Goal: Transaction & Acquisition: Purchase product/service

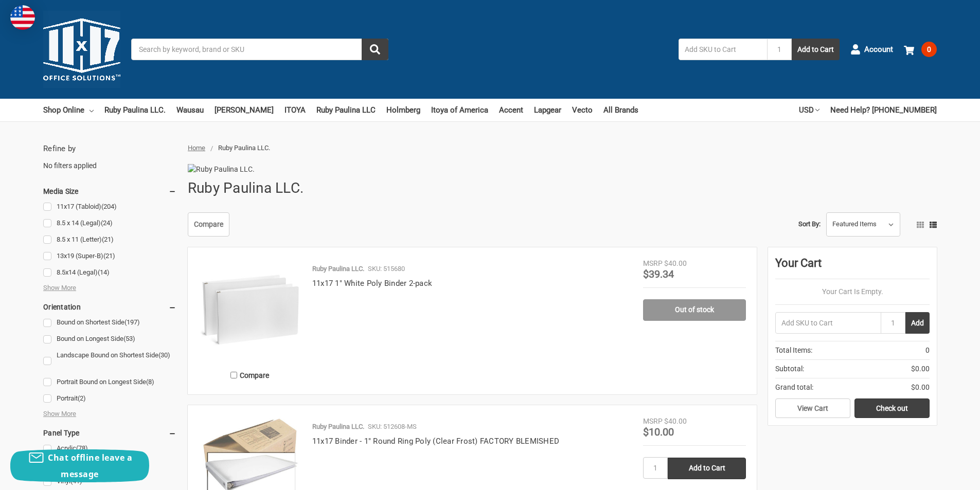
click at [733, 52] on input "text" at bounding box center [723, 50] width 88 height 22
type input "517980"
click at [792, 39] on button "Add to Cart" at bounding box center [816, 50] width 48 height 22
type input "517980"
click at [792, 39] on button "Add to Cart" at bounding box center [816, 50] width 48 height 22
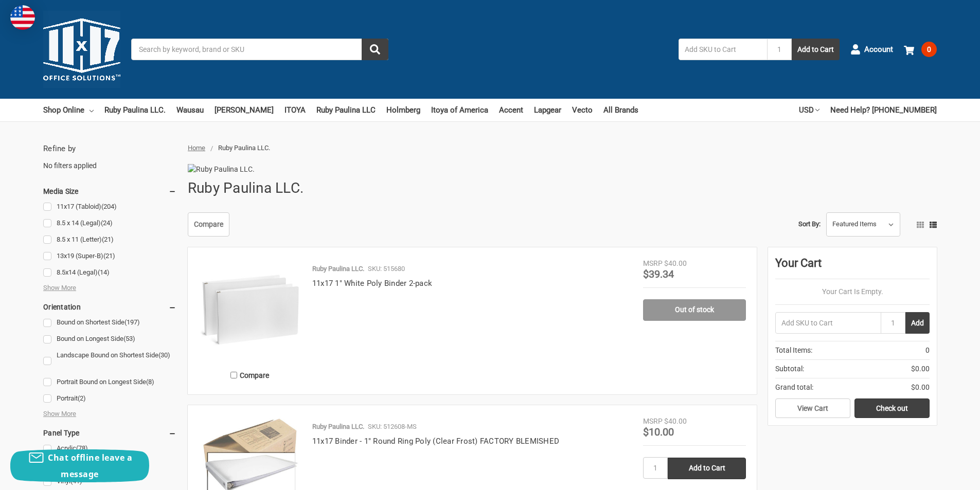
click at [308, 52] on input "Search" at bounding box center [259, 50] width 257 height 22
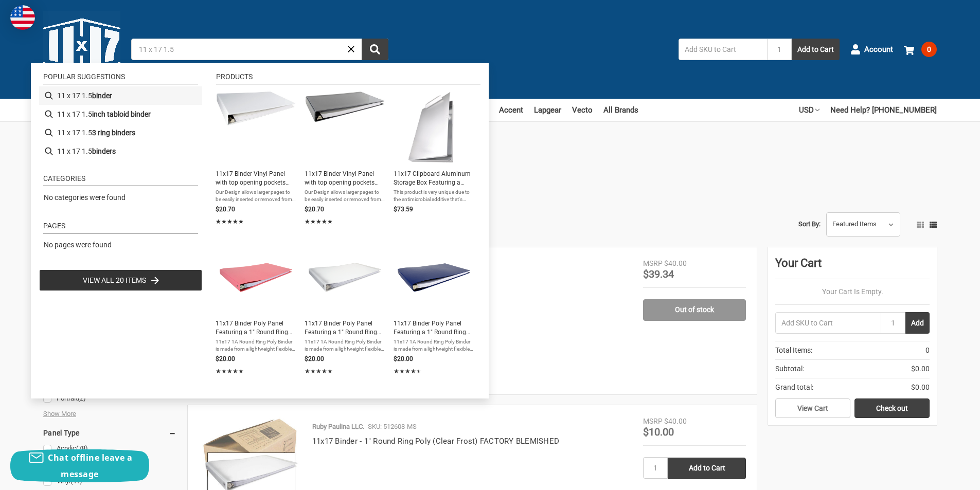
click at [121, 96] on li "11 x 17 1.5 binder" at bounding box center [120, 95] width 163 height 19
type input "11 x 17 1.5 binder"
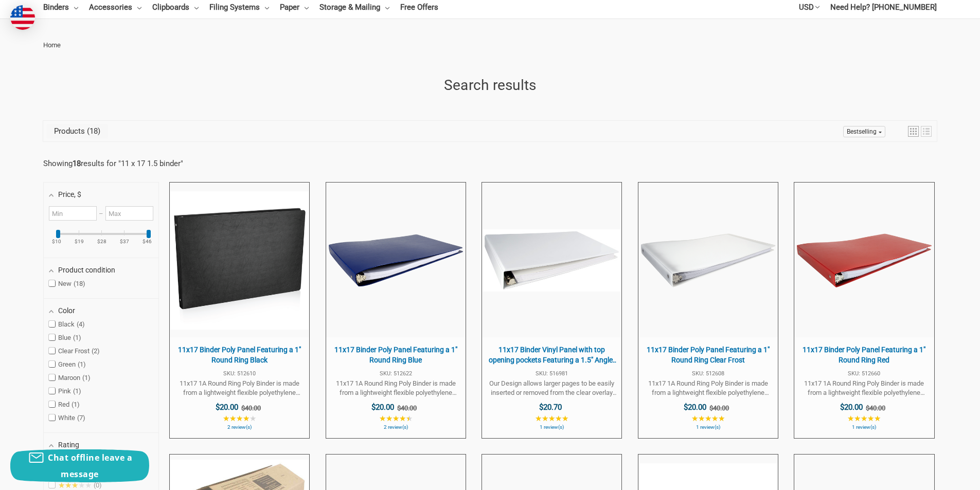
scroll to position [154, 0]
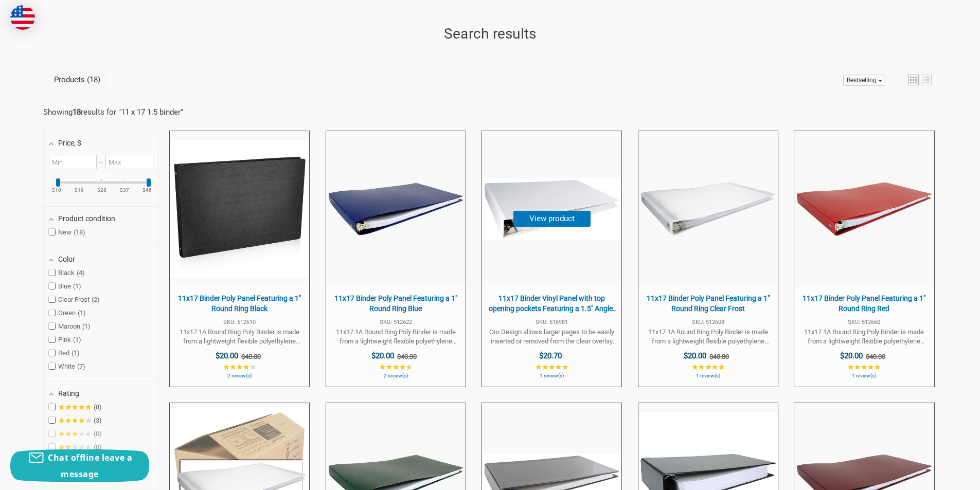
click at [509, 202] on img "11x17 Binder Vinyl Panel with top opening pockets Featuring a 1.5" at bounding box center [552, 209] width 138 height 62
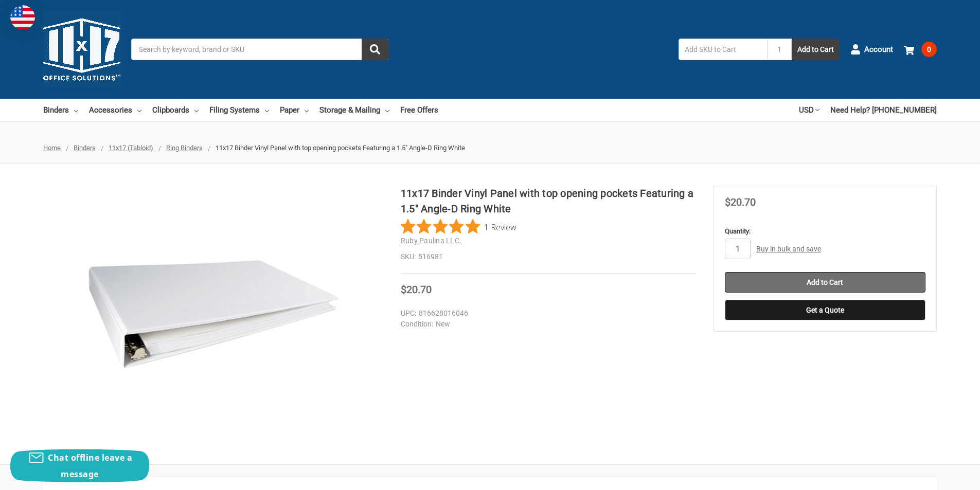
click at [813, 279] on input "Add to Cart" at bounding box center [825, 282] width 201 height 21
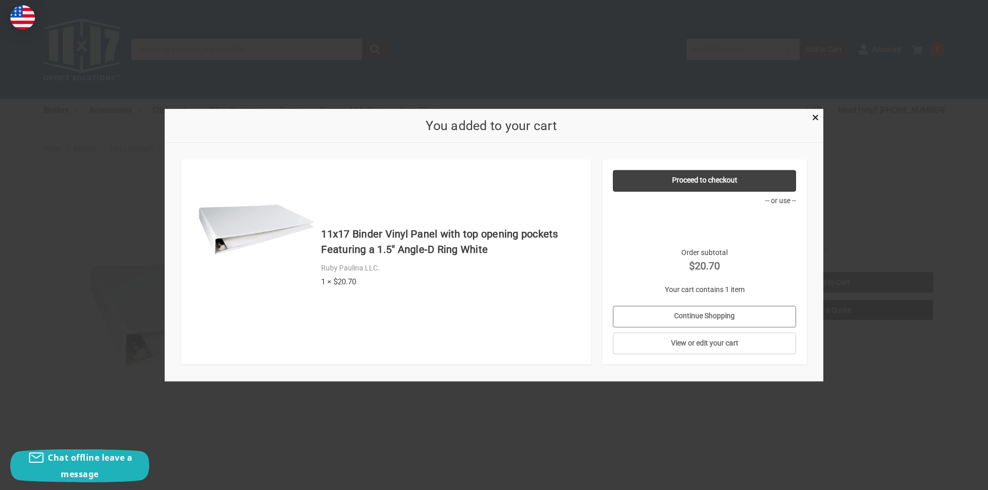
click at [688, 315] on link "Continue Shopping" at bounding box center [705, 317] width 184 height 22
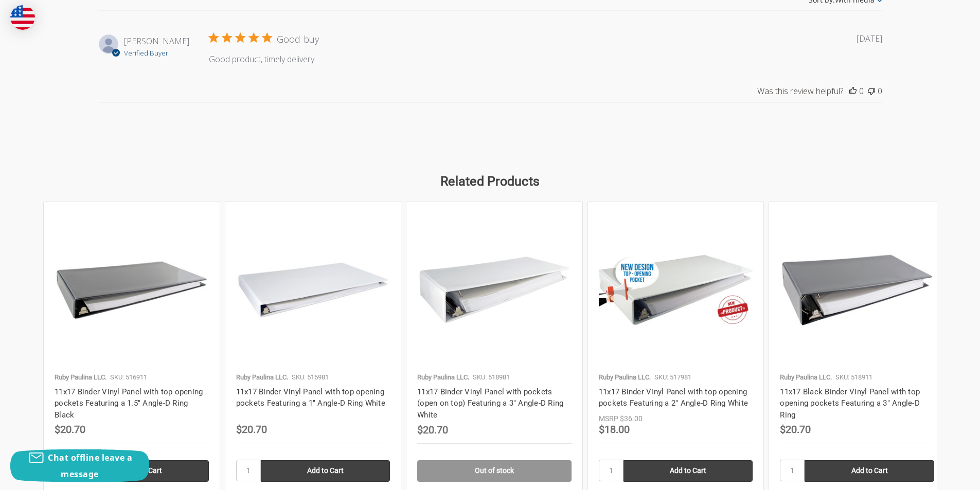
scroll to position [1183, 0]
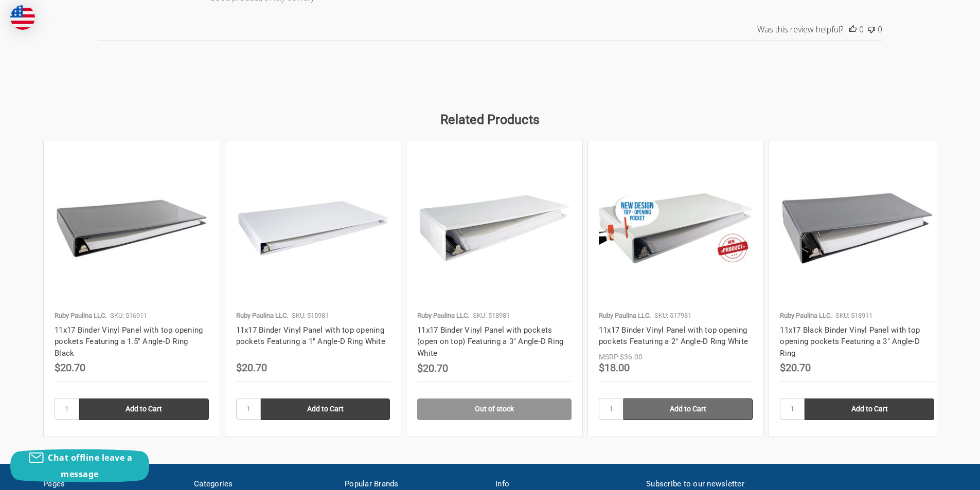
click at [680, 411] on input "Add to Cart" at bounding box center [689, 410] width 130 height 22
type input "Add to Cart"
click at [675, 209] on img at bounding box center [676, 228] width 154 height 77
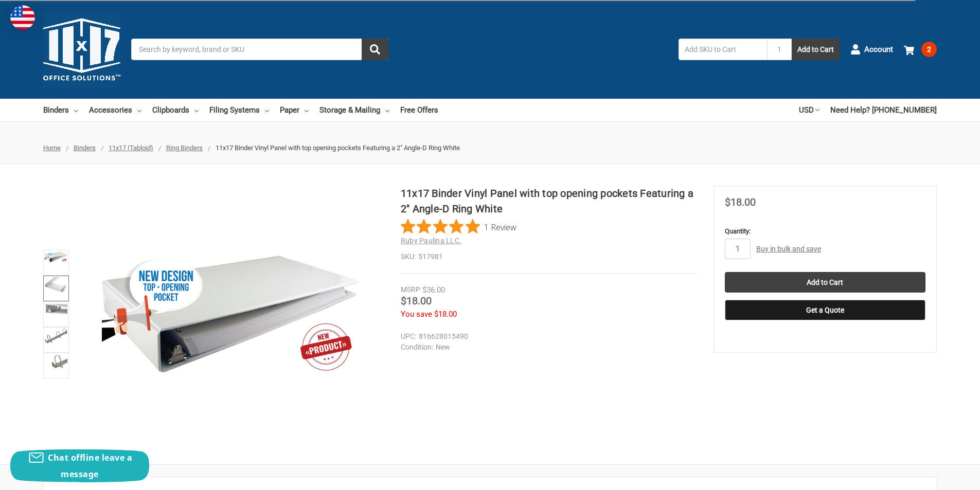
click at [55, 292] on img at bounding box center [56, 284] width 23 height 15
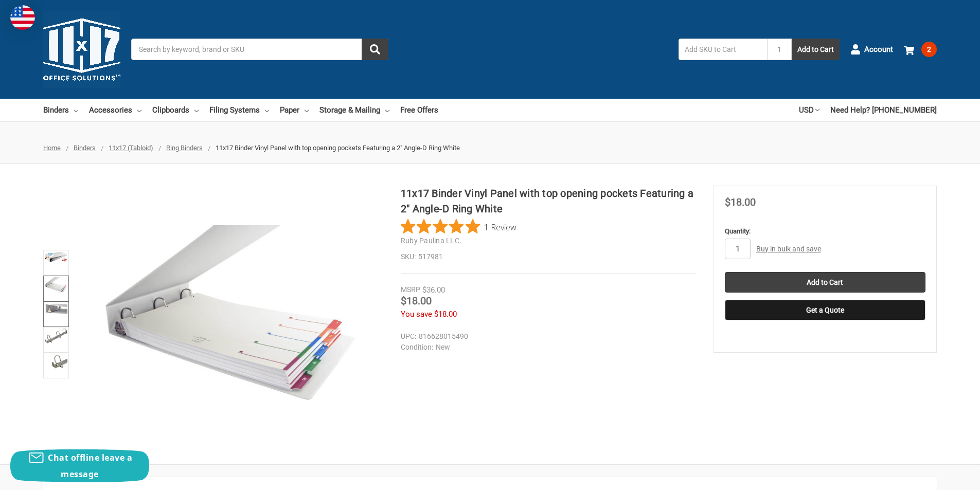
click at [58, 308] on img at bounding box center [56, 309] width 23 height 11
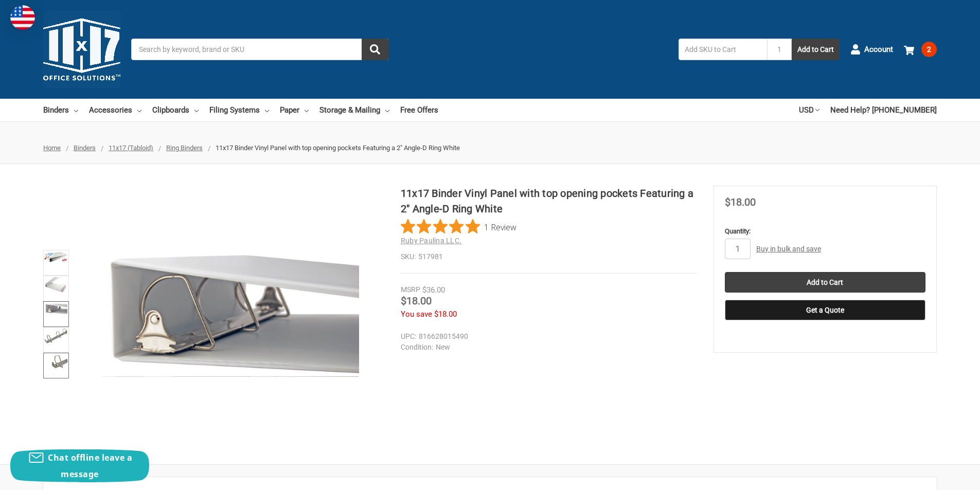
click at [57, 358] on img at bounding box center [56, 362] width 23 height 15
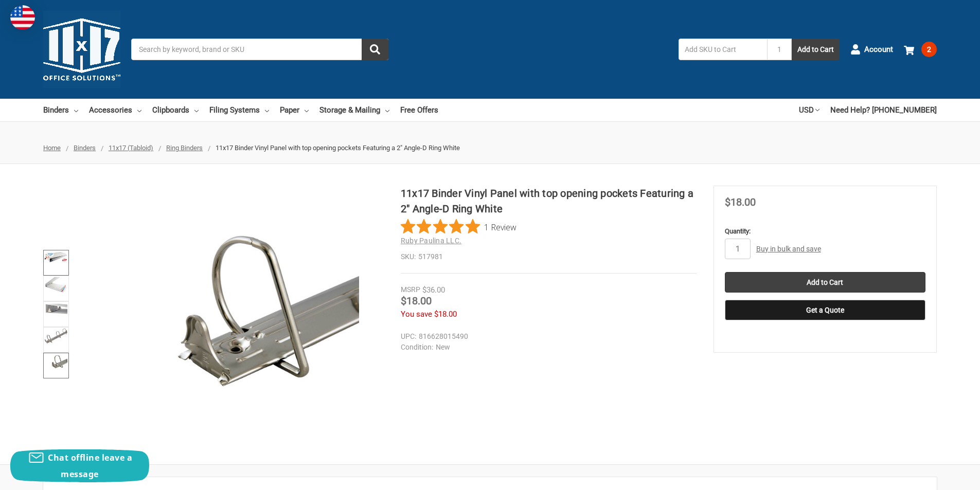
click at [52, 263] on link at bounding box center [56, 263] width 26 height 26
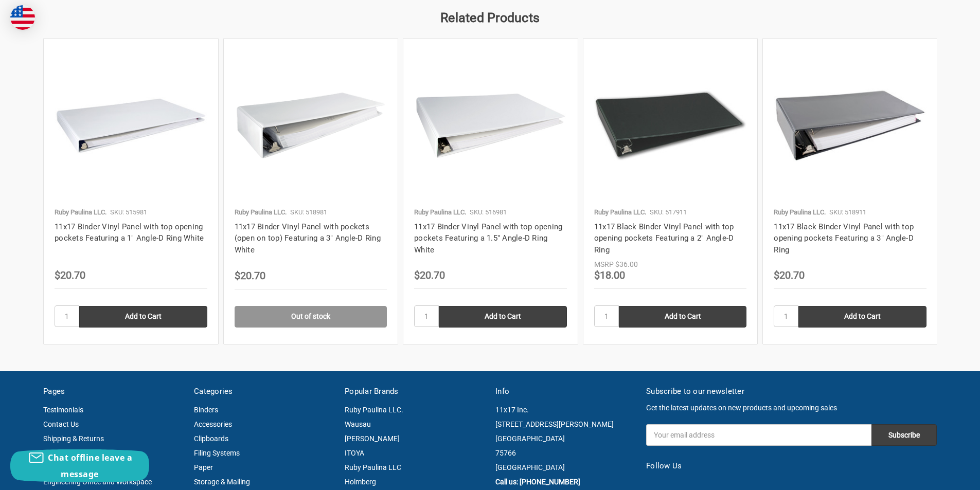
scroll to position [1286, 0]
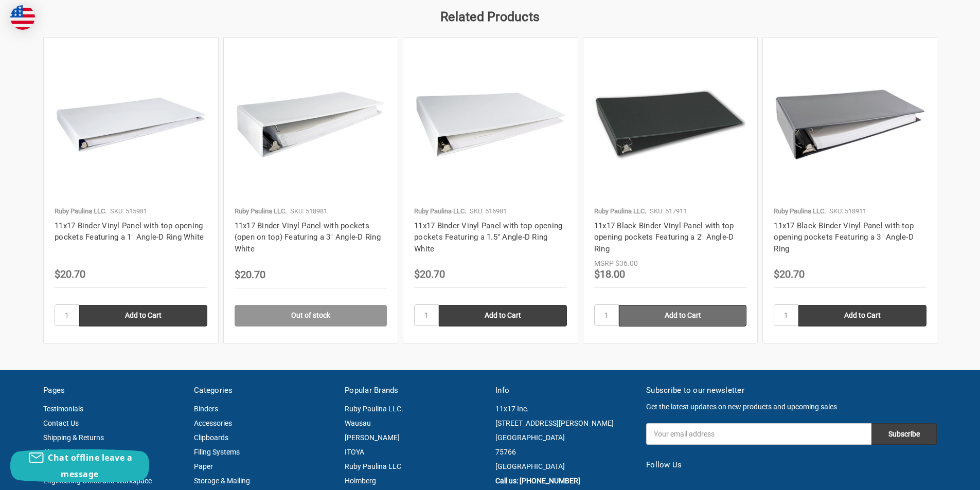
click at [699, 315] on input "Add to Cart" at bounding box center [683, 316] width 128 height 22
type input "Add to Cart"
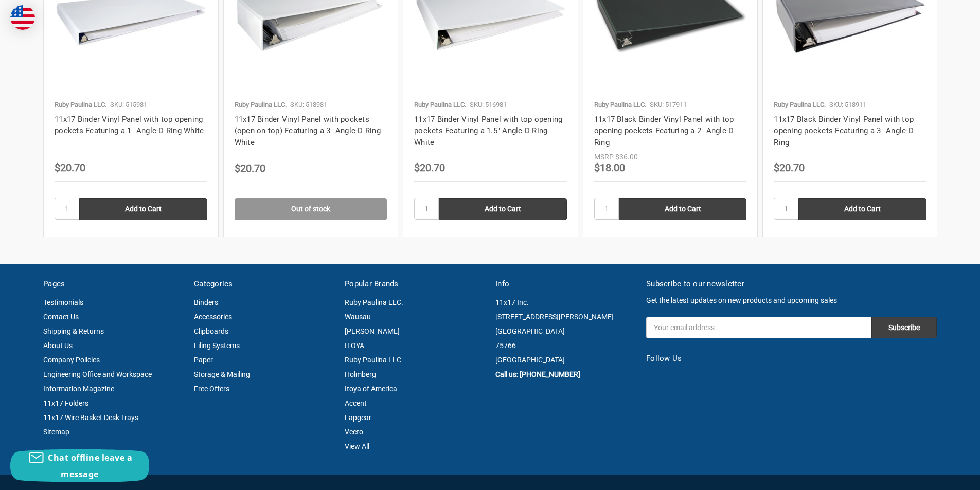
scroll to position [1338, 0]
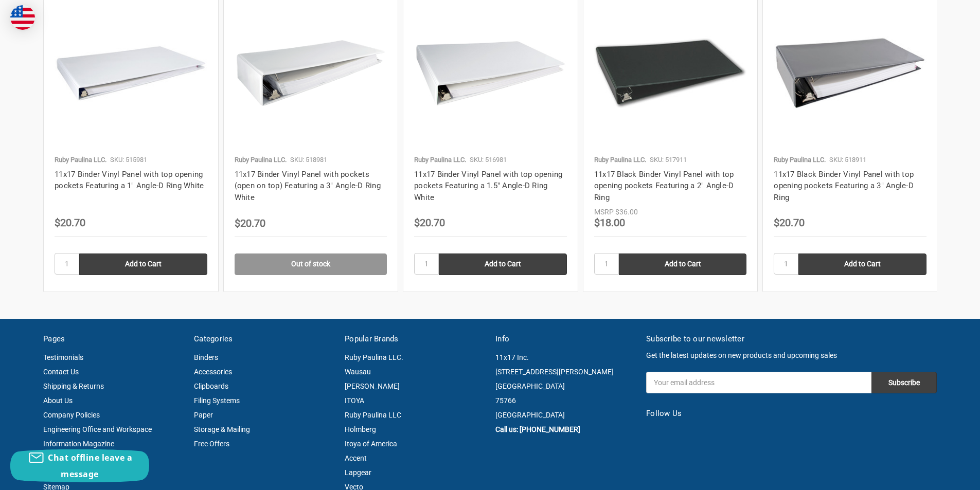
click at [649, 54] on img at bounding box center [670, 73] width 153 height 75
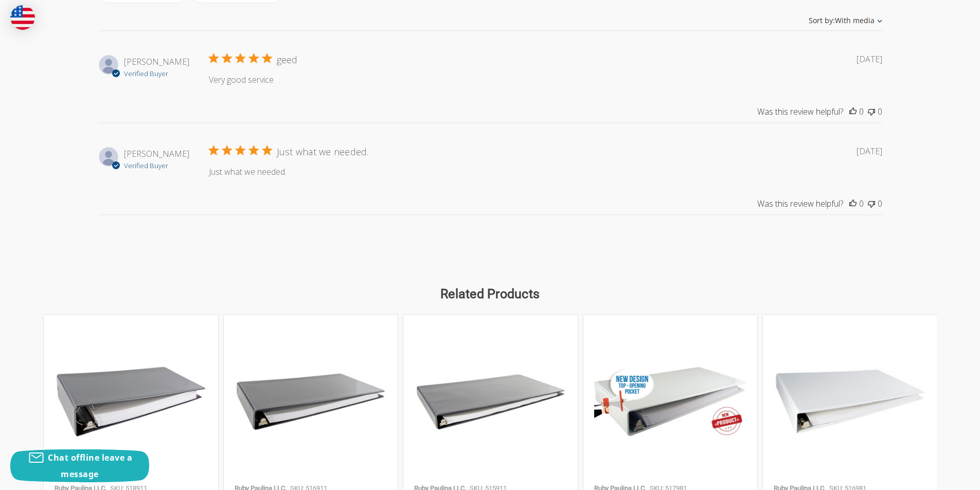
scroll to position [1286, 0]
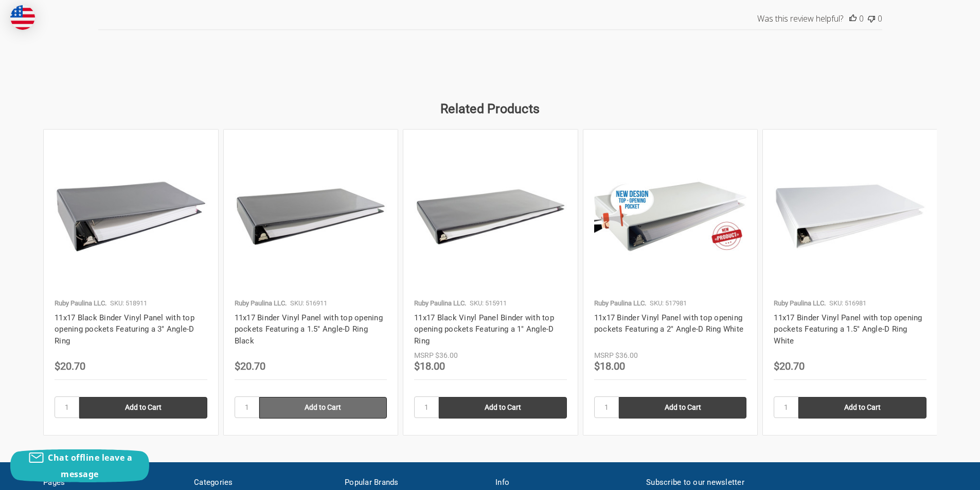
click at [341, 408] on input "Add to Cart" at bounding box center [323, 408] width 128 height 22
type input "Add to Cart"
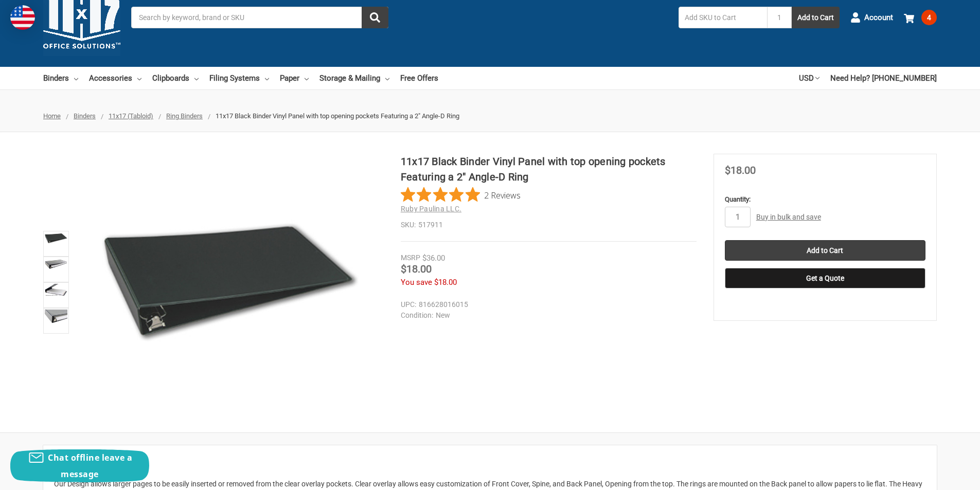
scroll to position [0, 0]
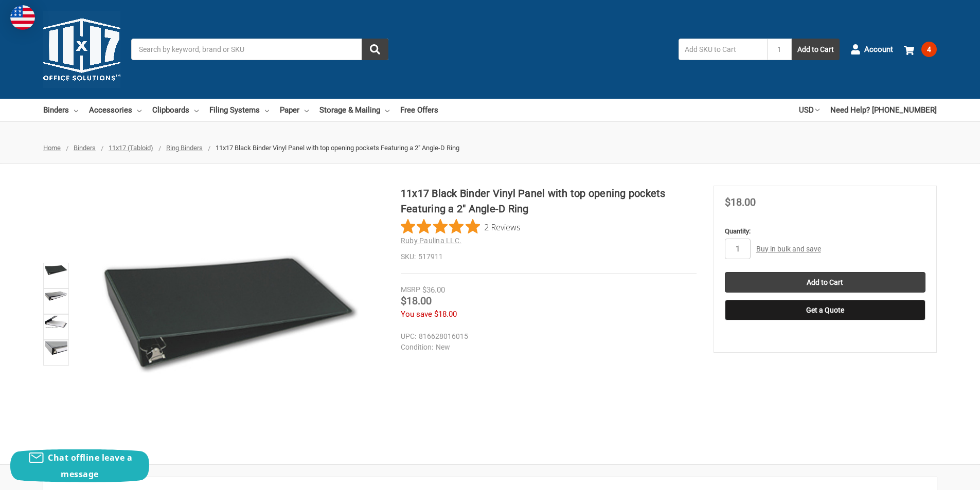
click at [152, 146] on span "11x17 (Tabloid)" at bounding box center [131, 148] width 45 height 8
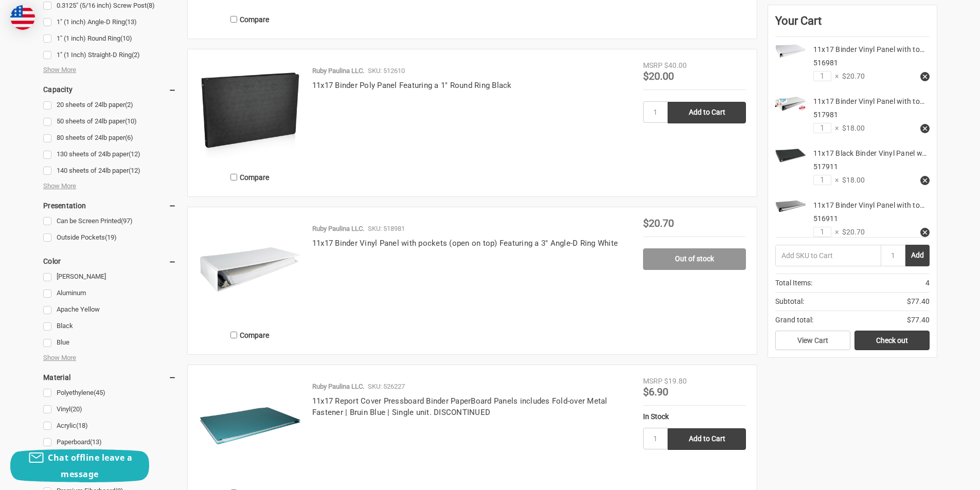
scroll to position [566, 0]
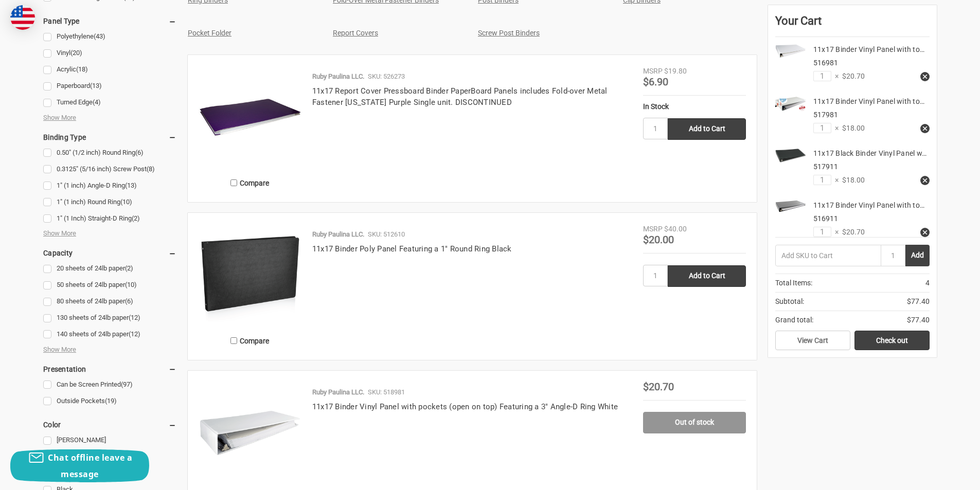
click at [276, 261] on img at bounding box center [250, 275] width 103 height 103
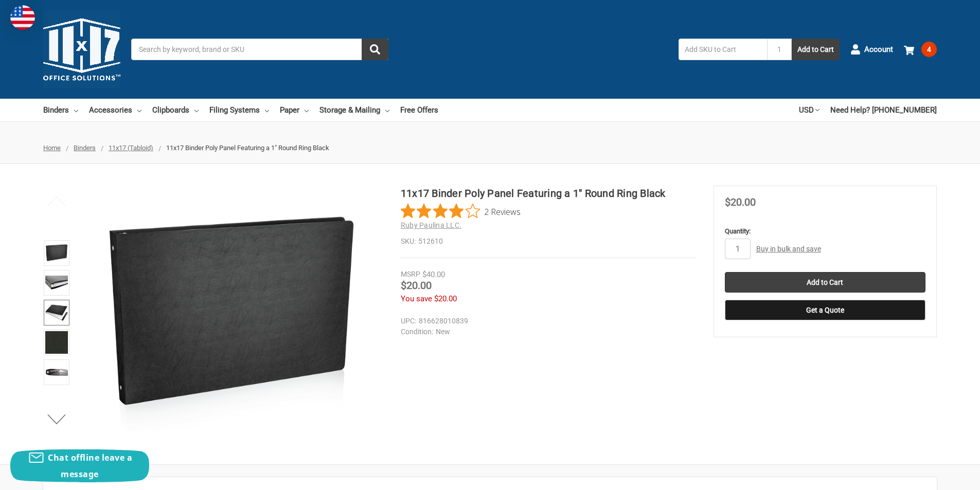
click at [52, 311] on img at bounding box center [56, 313] width 23 height 23
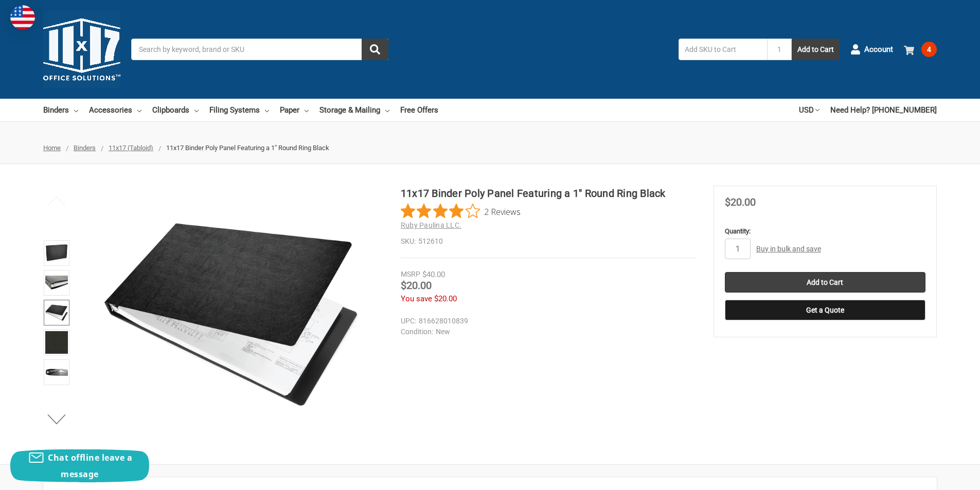
click at [927, 49] on span "4" at bounding box center [929, 49] width 15 height 15
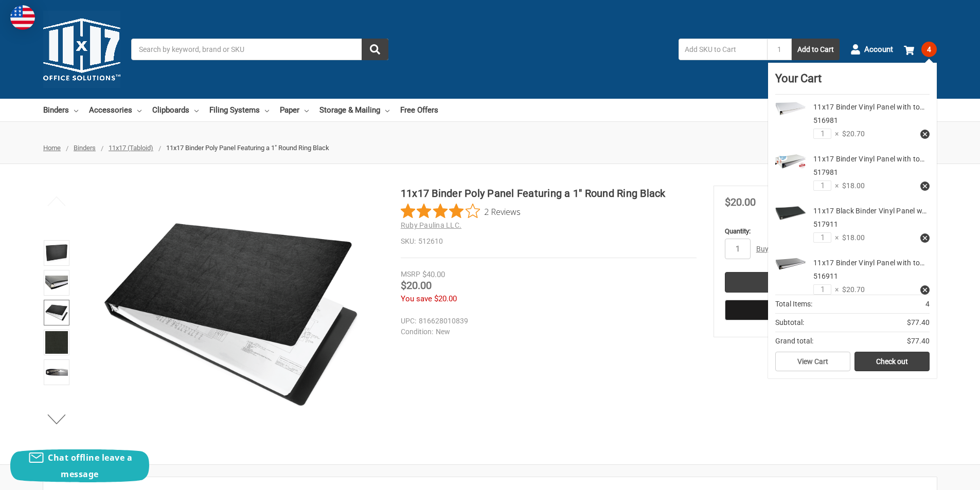
click at [798, 124] on div "11x17 Binder Vinyl Panel with to… 516981 1 × $20.70" at bounding box center [852, 121] width 154 height 52
click at [819, 358] on link "View Cart" at bounding box center [812, 362] width 75 height 20
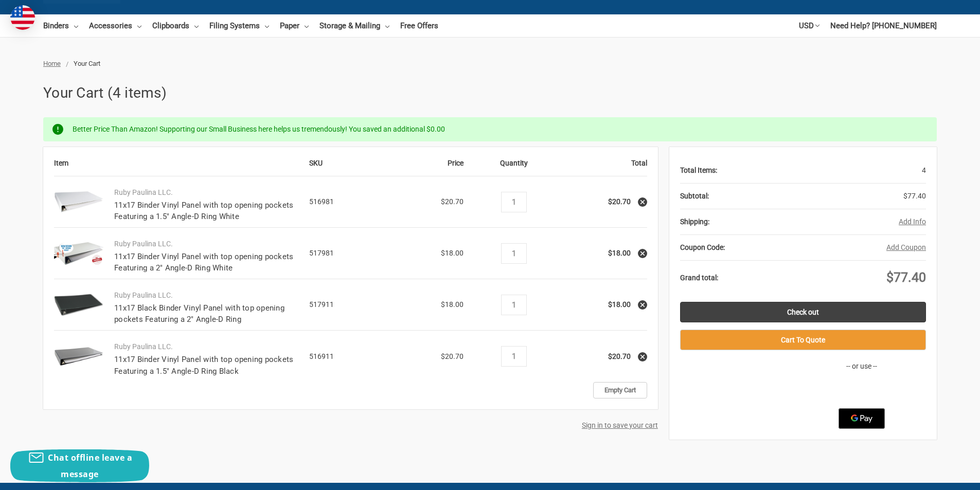
scroll to position [103, 0]
